Goal: Information Seeking & Learning: Find specific fact

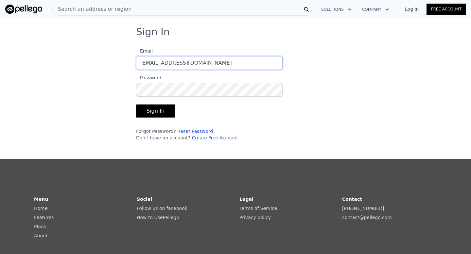
drag, startPoint x: 212, startPoint y: 62, endPoint x: 89, endPoint y: 64, distance: 123.9
click at [89, 64] on div "Sign In Email [EMAIL_ADDRESS][DOMAIN_NAME] Password Sign In Forgot Password? Re…" at bounding box center [235, 86] width 471 height 120
type input "[PERSON_NAME][EMAIL_ADDRESS][DOMAIN_NAME]"
click at [136, 105] on button "Sign In" at bounding box center [155, 111] width 39 height 13
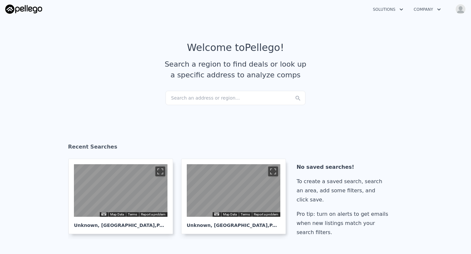
checkbox input "true"
click at [194, 97] on div "Search an address or region..." at bounding box center [235, 98] width 140 height 14
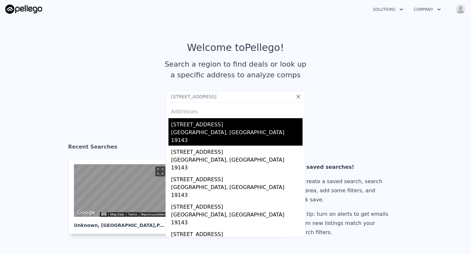
type input "[STREET_ADDRESS]"
click at [189, 121] on div "[STREET_ADDRESS]" at bounding box center [236, 123] width 131 height 10
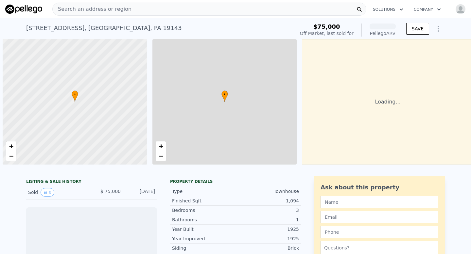
scroll to position [0, 3]
